Goal: Find specific page/section: Find specific page/section

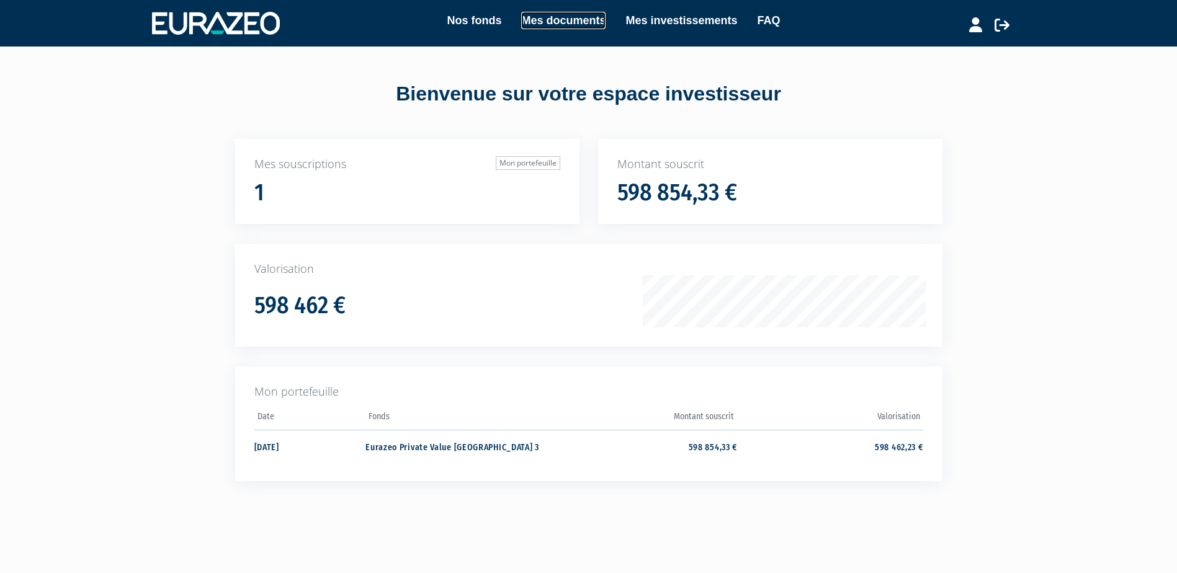
click at [572, 21] on link "Mes documents" at bounding box center [563, 20] width 84 height 17
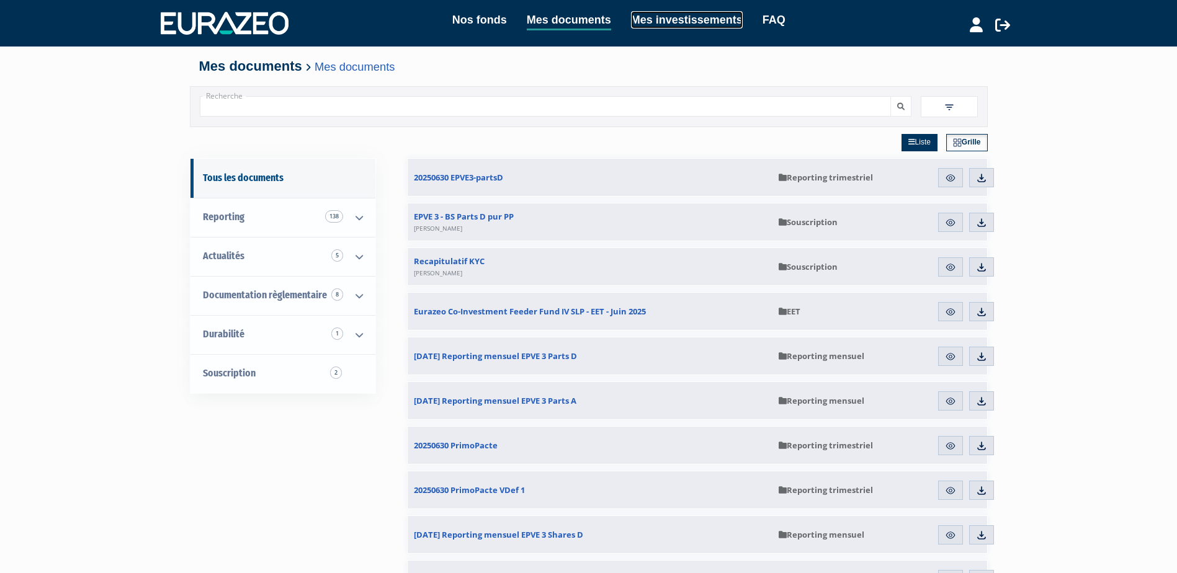
click at [659, 20] on link "Mes investissements" at bounding box center [687, 19] width 112 height 17
